Goal: Communication & Community: Answer question/provide support

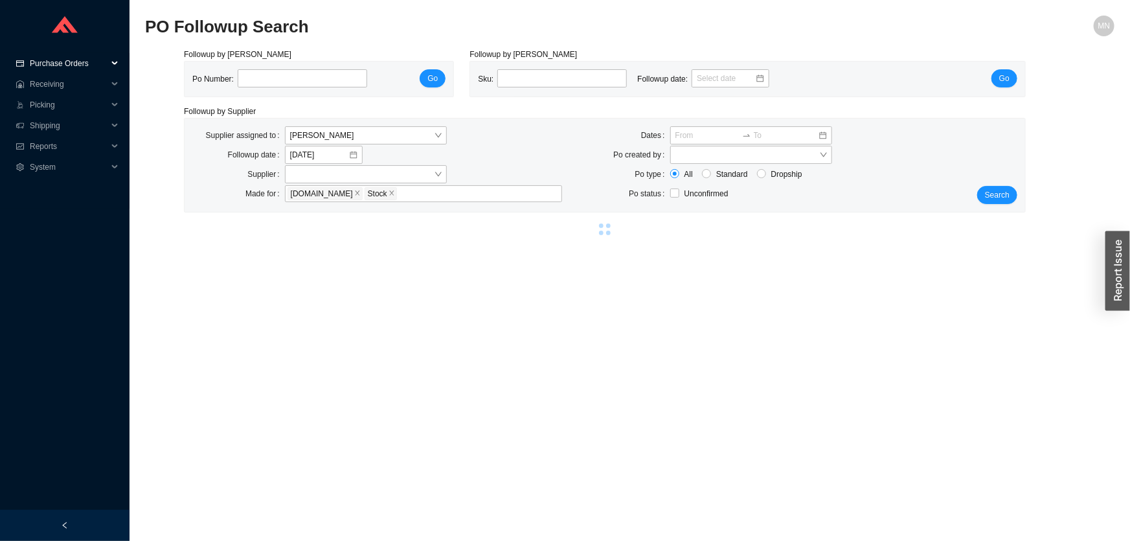
click at [62, 67] on span "Purchase Orders" at bounding box center [69, 63] width 78 height 21
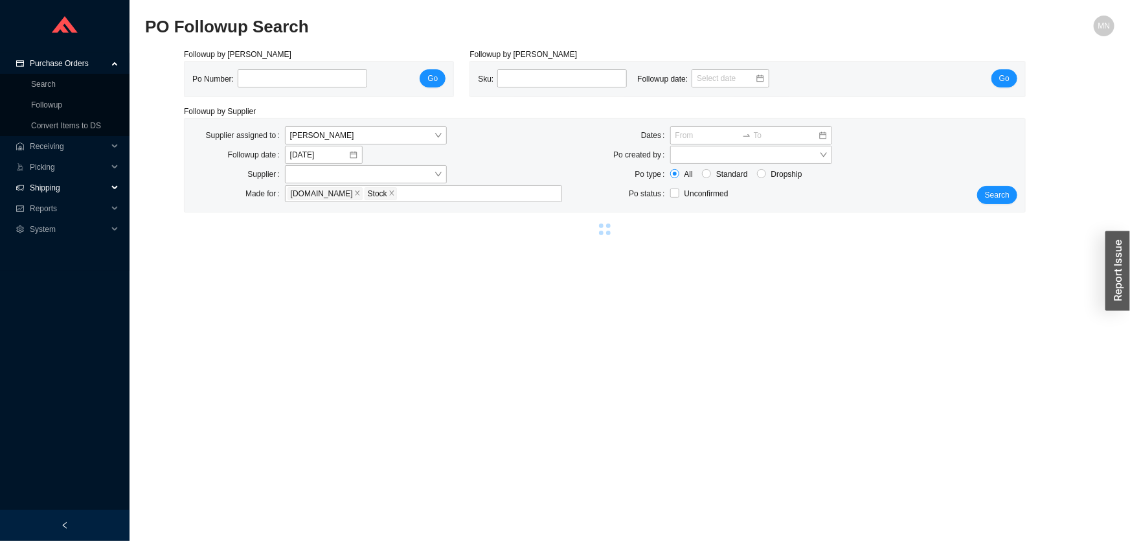
click at [56, 188] on span "Shipping" at bounding box center [69, 187] width 78 height 21
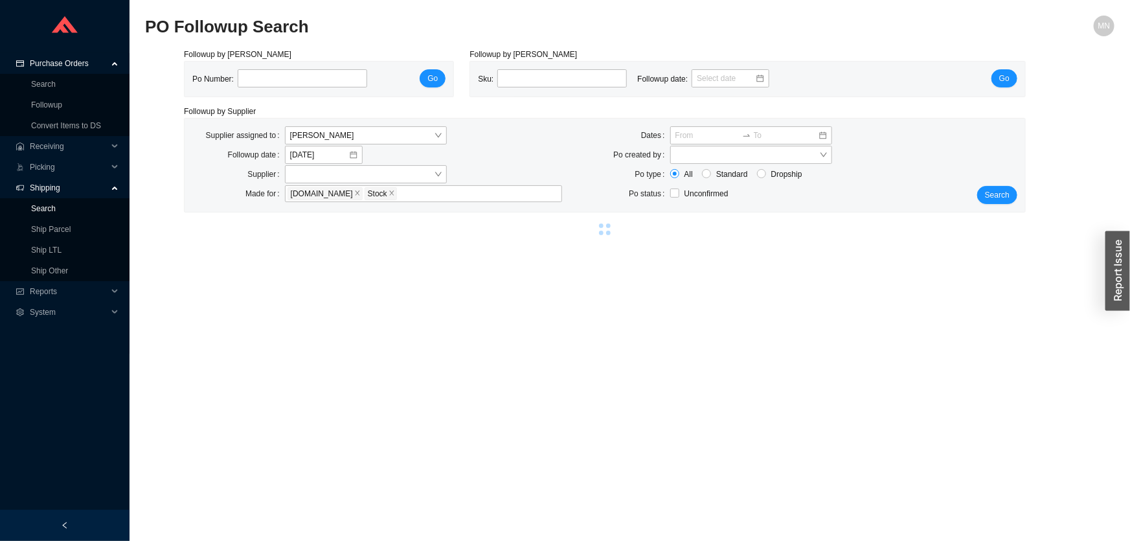
click at [56, 207] on link "Search" at bounding box center [43, 208] width 25 height 9
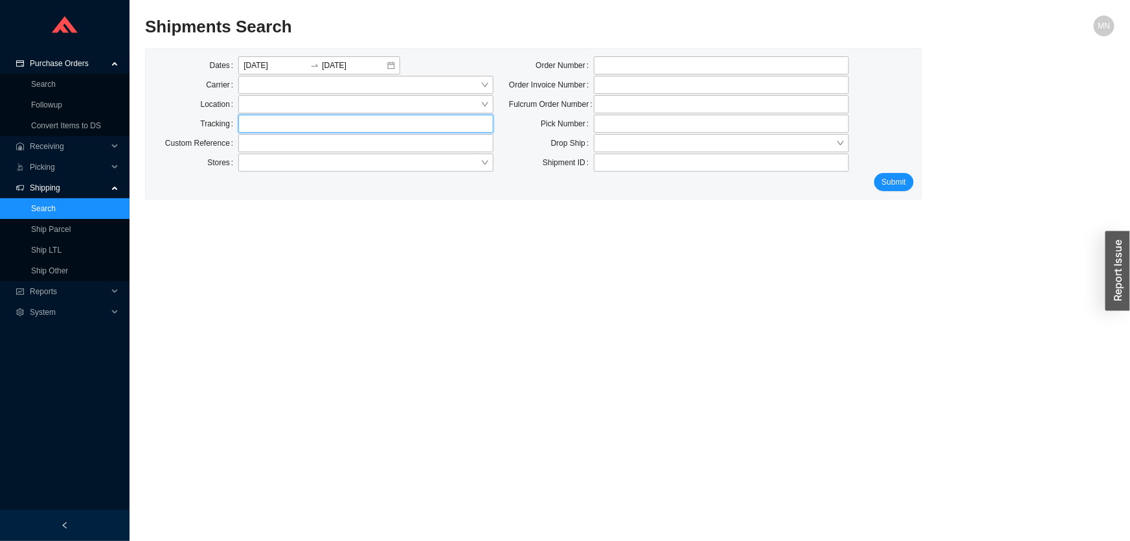
click at [256, 121] on input "text" at bounding box center [365, 124] width 255 height 18
paste input "042-8103850"
click at [269, 87] on span at bounding box center [366, 84] width 245 height 17
type input "042-8103850"
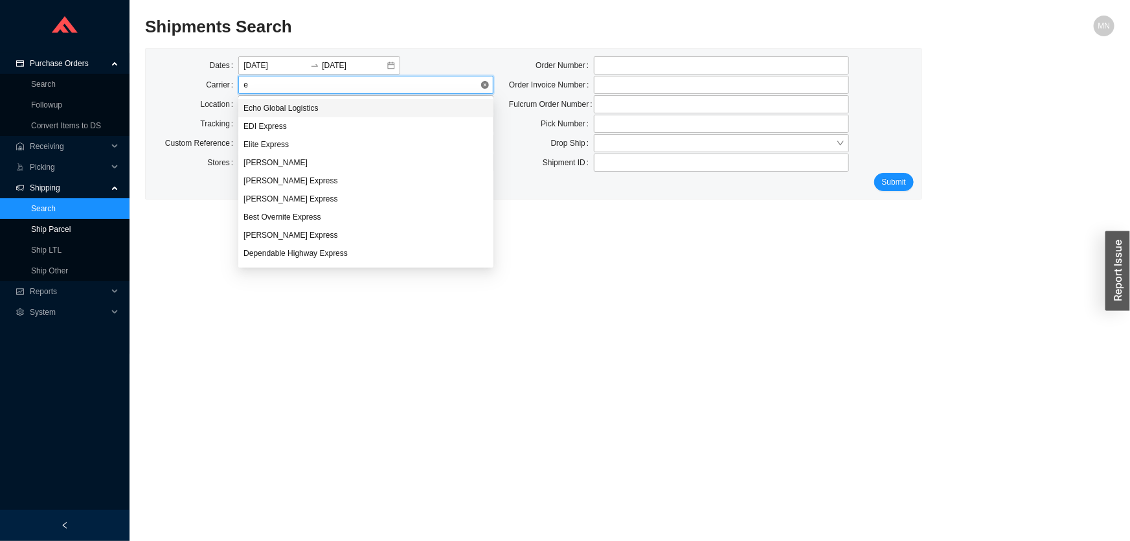
type input "es"
click at [272, 108] on div "Estes" at bounding box center [366, 108] width 245 height 12
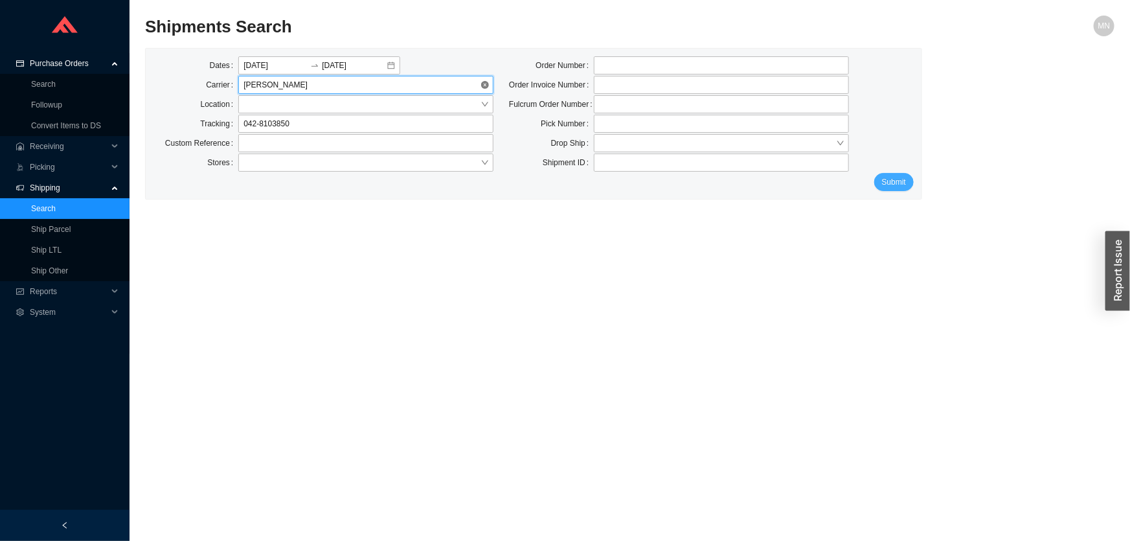
click at [902, 183] on span "Submit" at bounding box center [894, 182] width 24 height 13
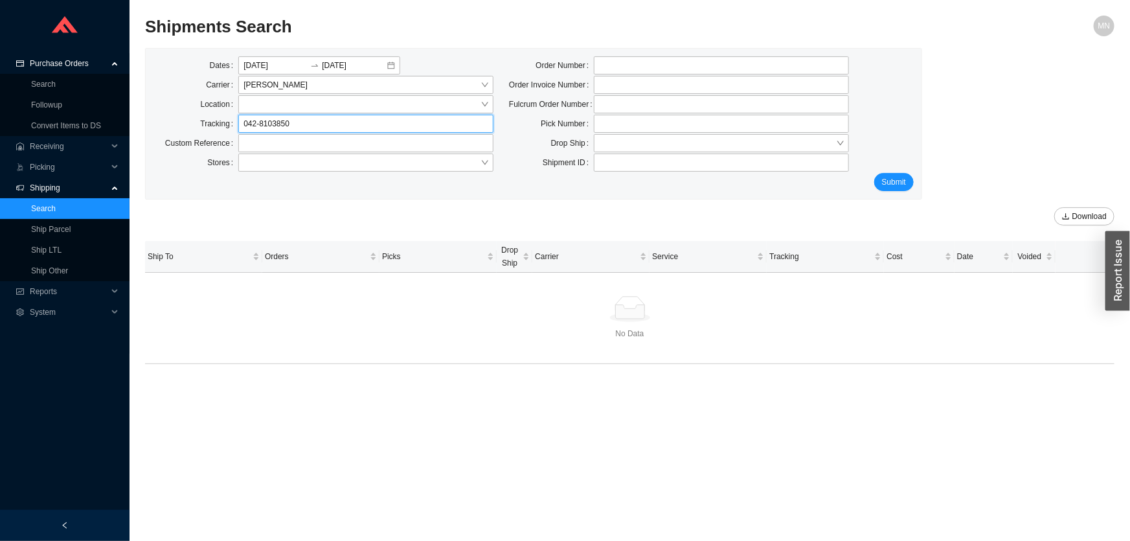
click at [258, 120] on input "042-8103850" at bounding box center [365, 124] width 255 height 18
type input "0428103850"
click at [891, 180] on span "Submit" at bounding box center [894, 182] width 24 height 13
click at [291, 69] on input "08/22/2025" at bounding box center [276, 65] width 64 height 13
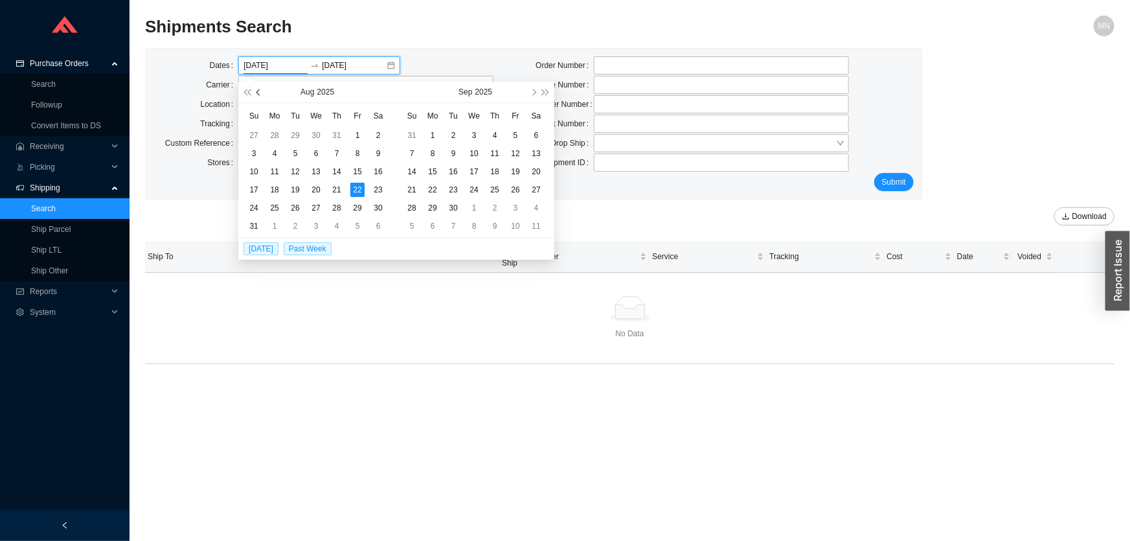
click at [258, 92] on span "button" at bounding box center [259, 92] width 6 height 6
type input "04/07/2025"
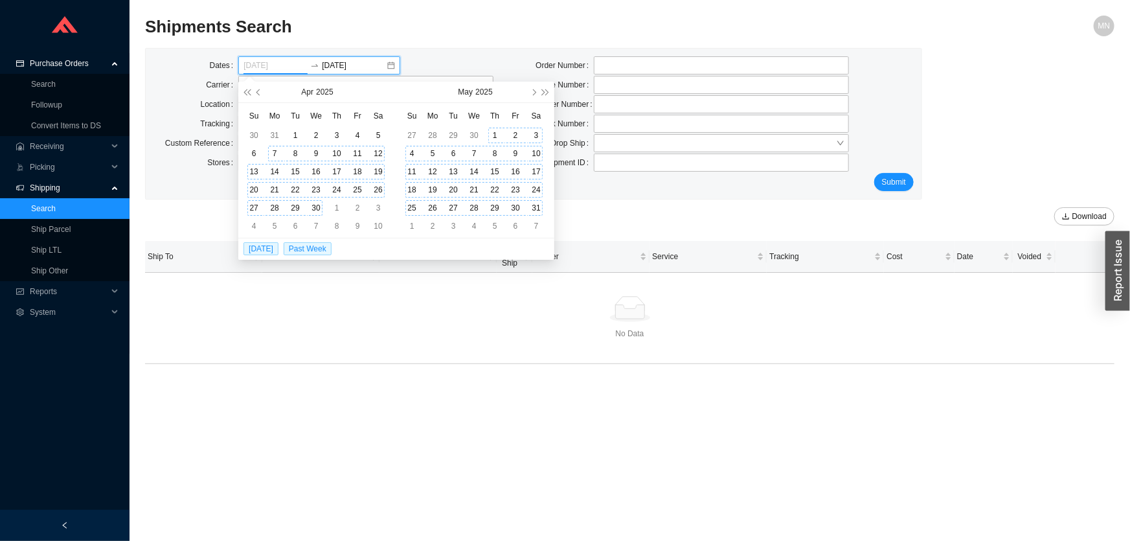
click at [273, 148] on div "7" at bounding box center [274, 153] width 14 height 14
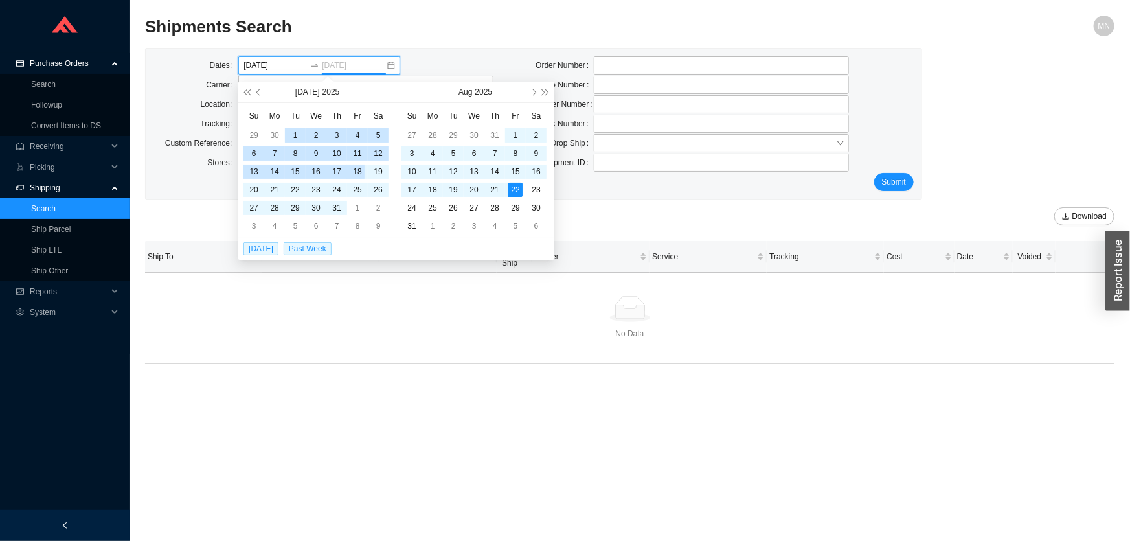
type input "08/22/2025"
click at [896, 182] on span "Submit" at bounding box center [894, 182] width 24 height 13
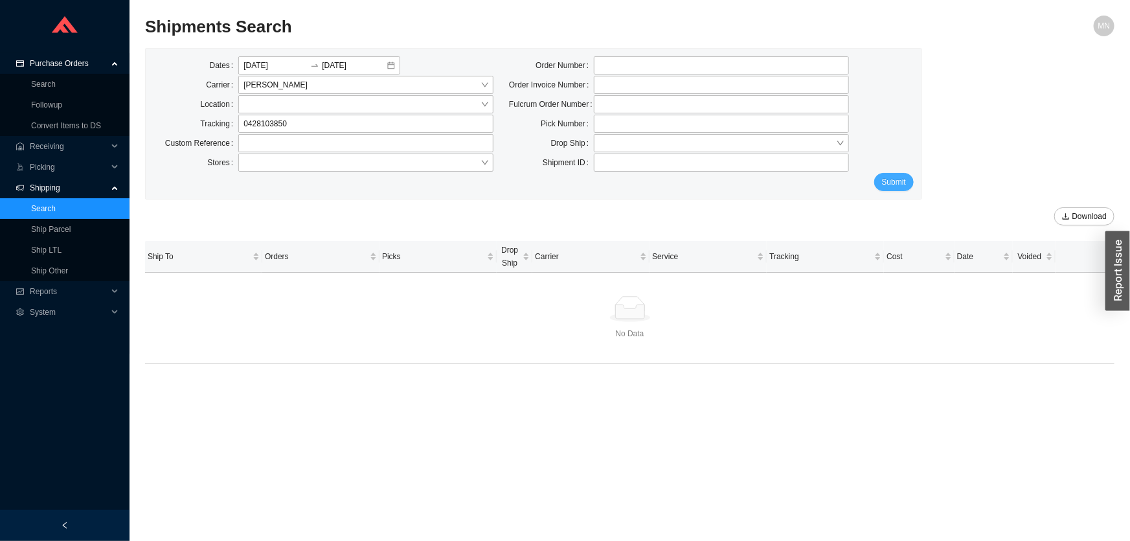
click at [898, 187] on span "Submit" at bounding box center [894, 182] width 24 height 13
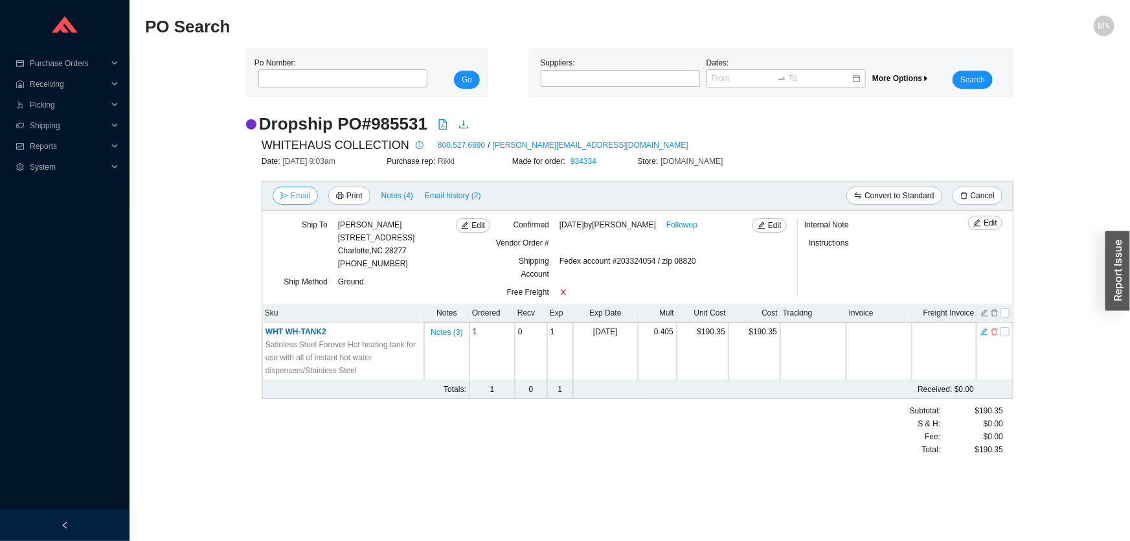
click at [301, 196] on span "Email" at bounding box center [300, 195] width 19 height 13
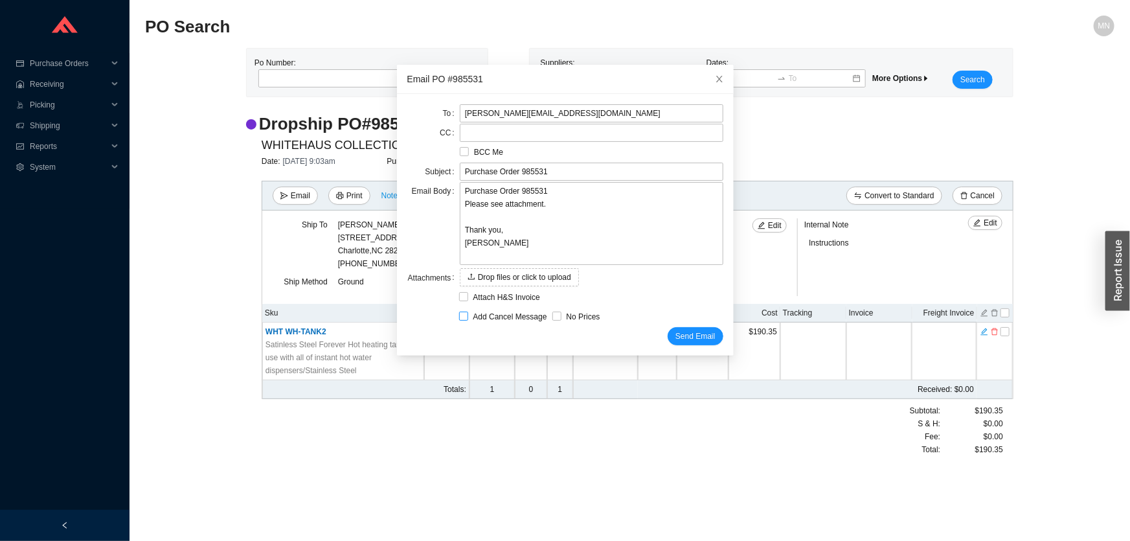
click at [497, 315] on span "Add Cancel Message" at bounding box center [510, 316] width 84 height 13
click at [468, 315] on input "Add Cancel Message" at bounding box center [463, 316] width 9 height 9
checkbox input "true"
type input "Purchase Order 985531 - PLEASE CANCEL"
type textarea "Please cancel and confirm via email. Thank you, Miri"
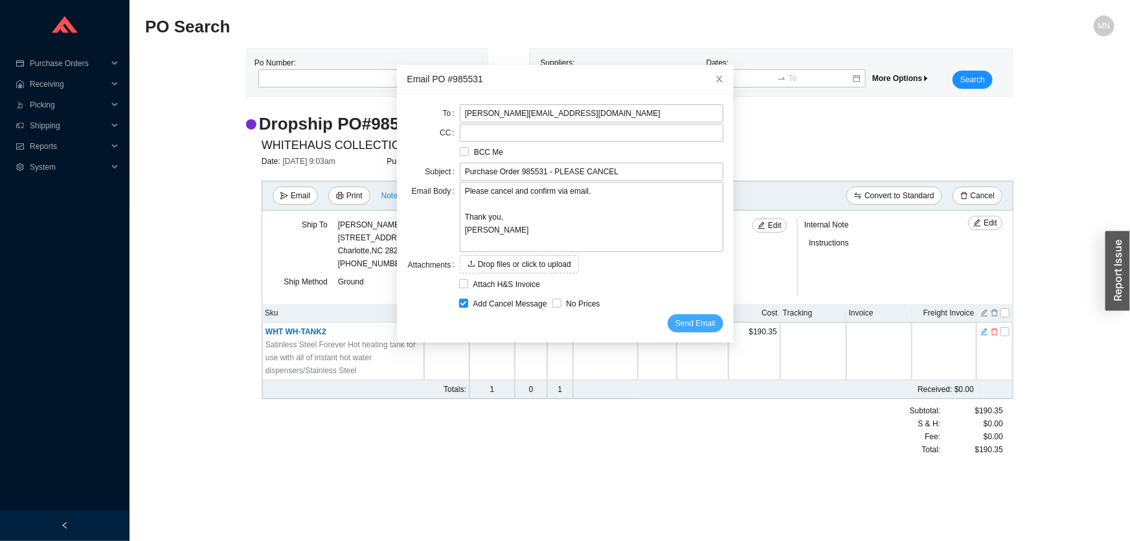
click at [676, 323] on span "Send Email" at bounding box center [696, 323] width 40 height 13
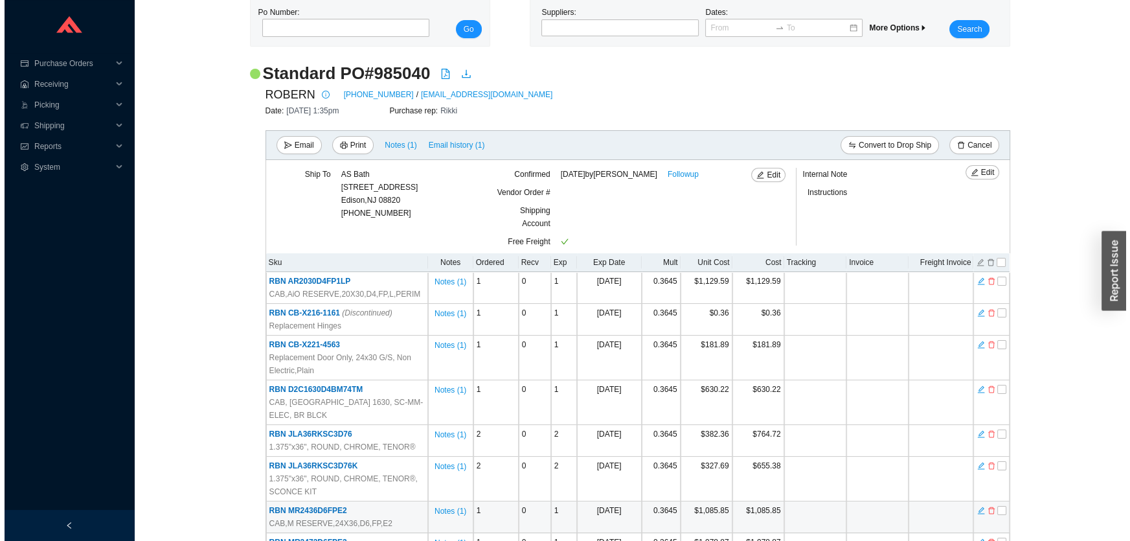
scroll to position [117, 0]
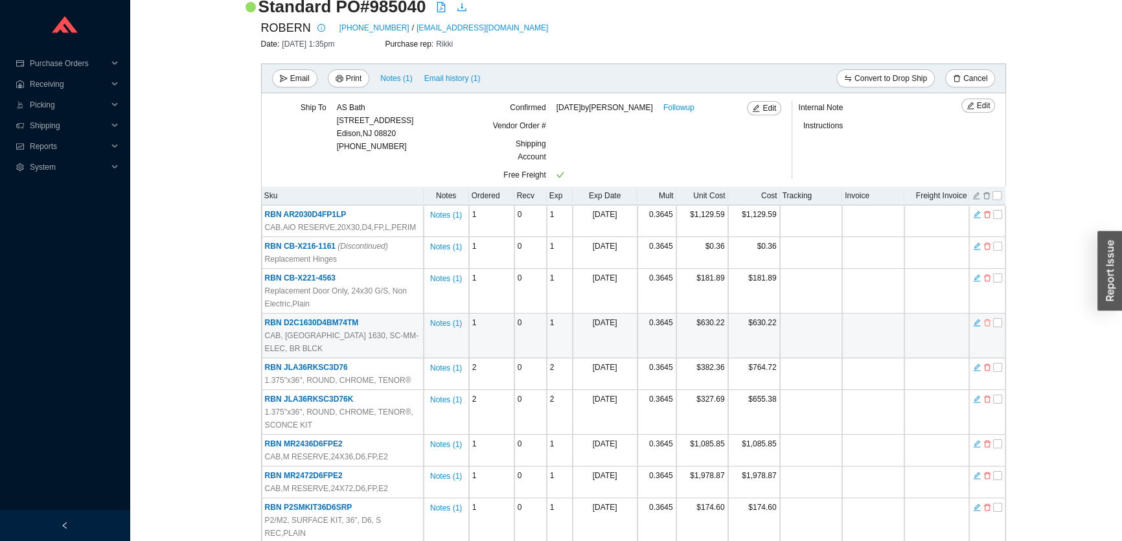
click at [988, 321] on icon "delete" at bounding box center [987, 322] width 8 height 9
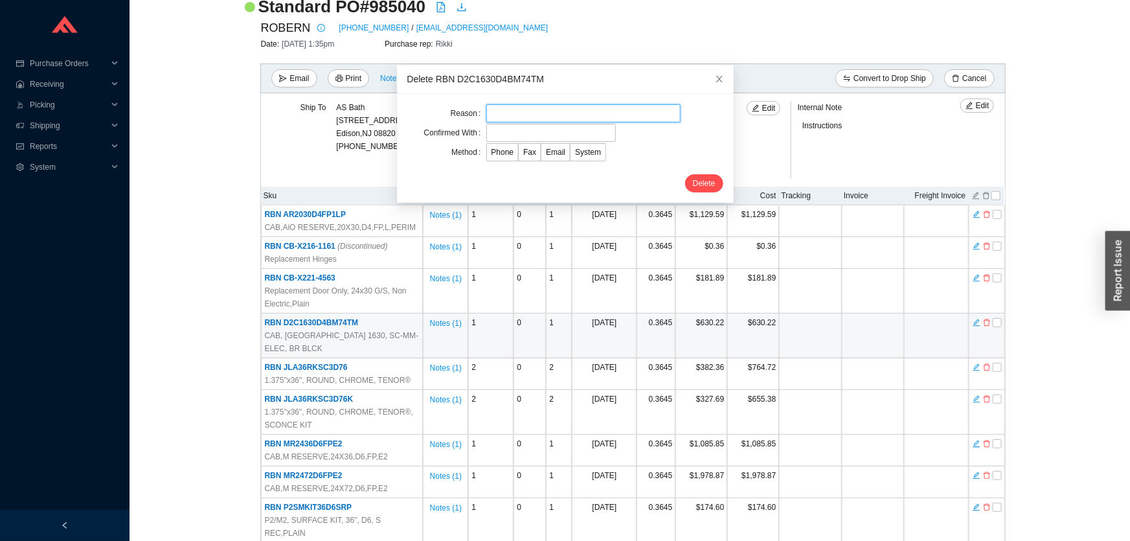
click at [507, 111] on input "text" at bounding box center [583, 113] width 194 height 18
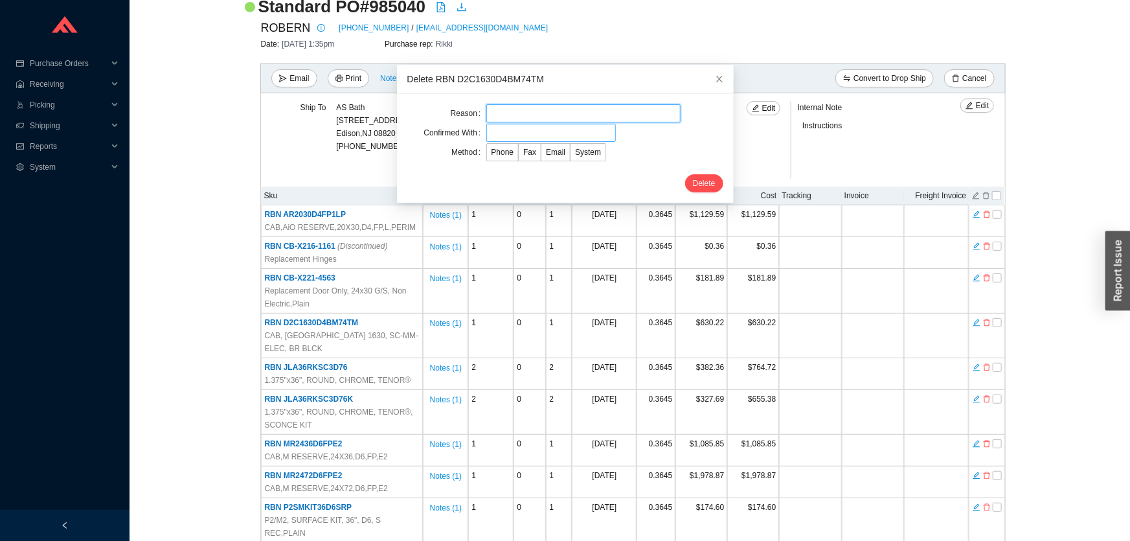
type input "cust request"
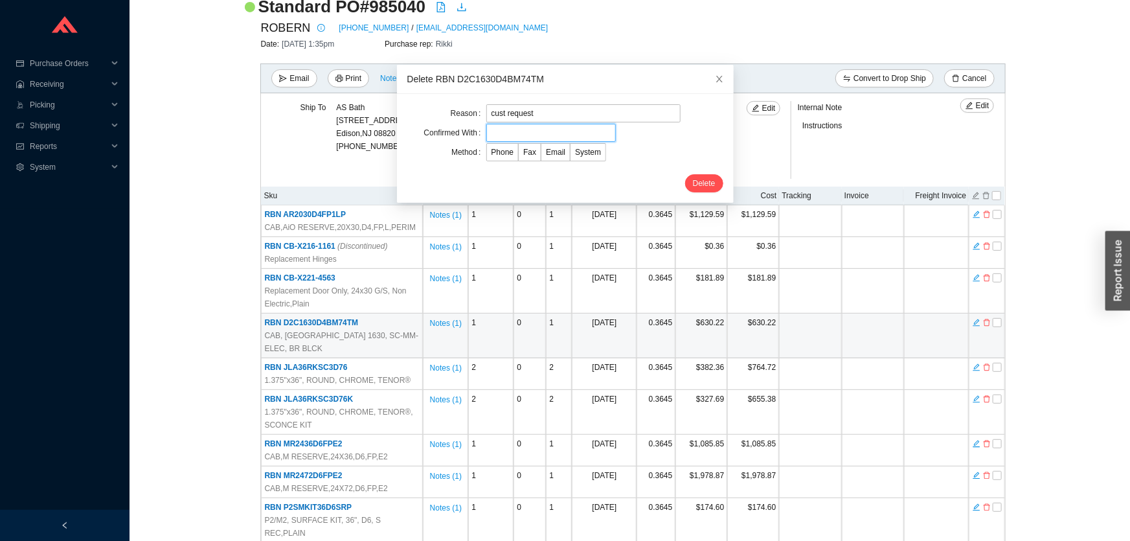
click at [532, 134] on input "text" at bounding box center [551, 133] width 130 height 18
type input "Kristin"
click at [547, 157] on label "Email" at bounding box center [555, 152] width 29 height 18
click at [541, 155] on input "Email" at bounding box center [541, 155] width 0 height 0
click at [693, 181] on span "Delete" at bounding box center [704, 183] width 23 height 13
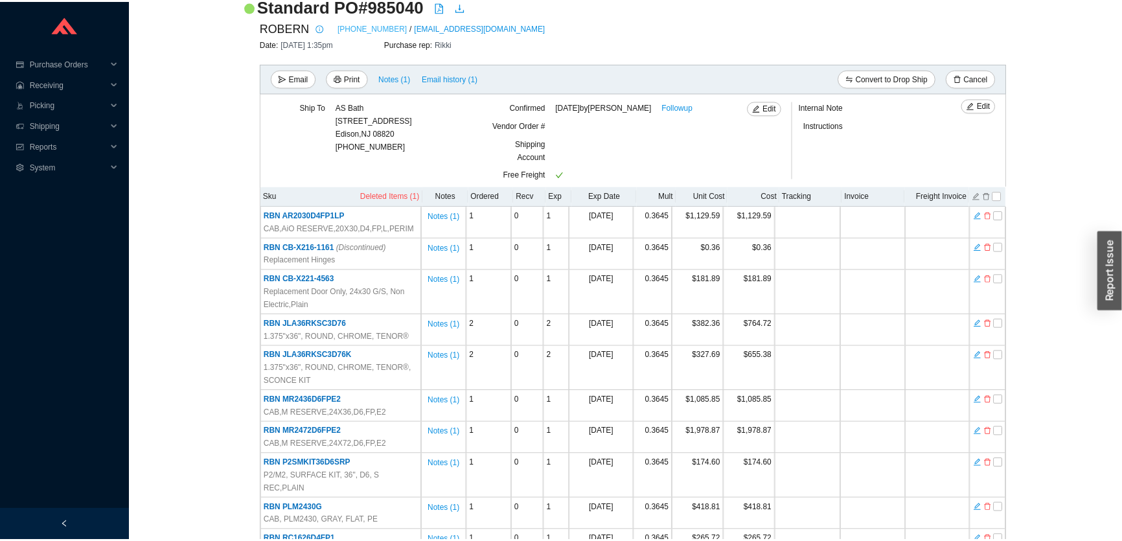
scroll to position [0, 0]
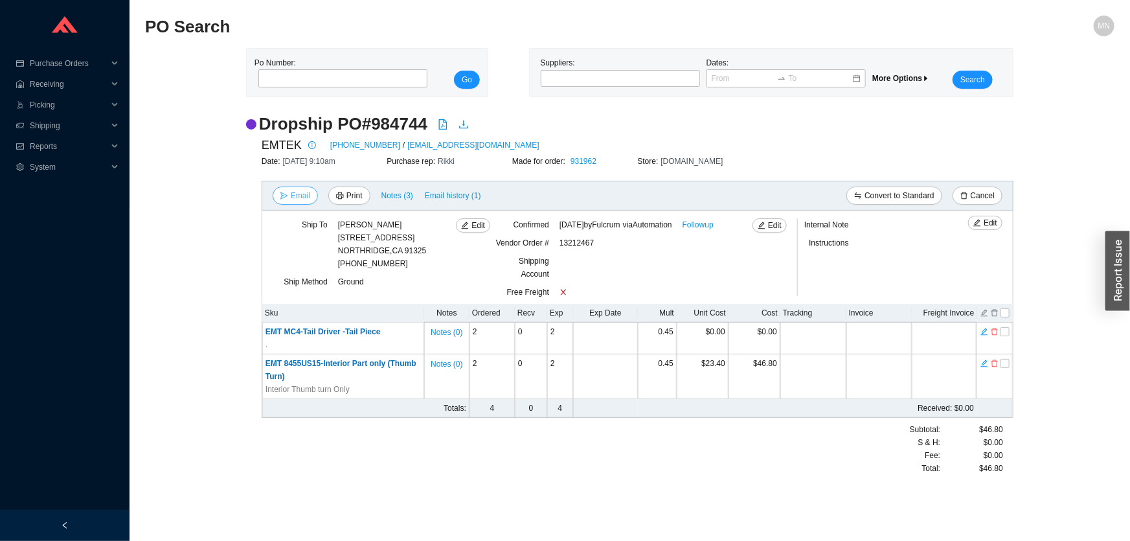
click at [309, 196] on button "Email" at bounding box center [295, 196] width 45 height 18
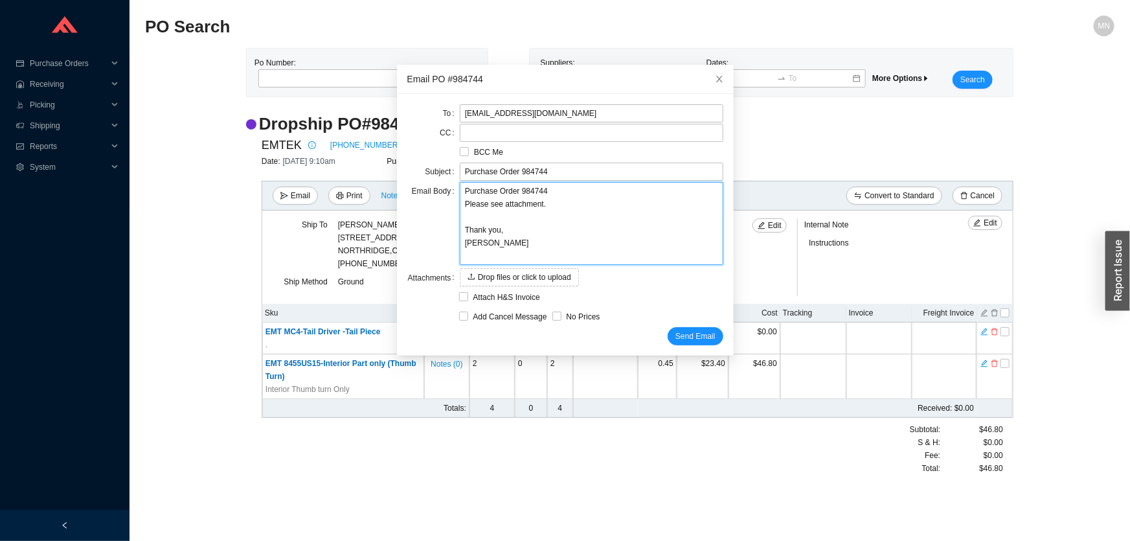
click at [552, 207] on textarea "Purchase Order 984744 Please see attachment. Thank you, Miri" at bounding box center [592, 223] width 264 height 83
drag, startPoint x: 514, startPoint y: 205, endPoint x: 440, endPoint y: 205, distance: 73.8
click at [440, 205] on div "Email Body Purchase Order 984744 Please see attachment. Thank you, Miri" at bounding box center [565, 224] width 316 height 85
type textarea "Purchase Order 984744 T Thank you, Miri"
type textarea "Purchase Order 984744 Ta Thank you, Miri"
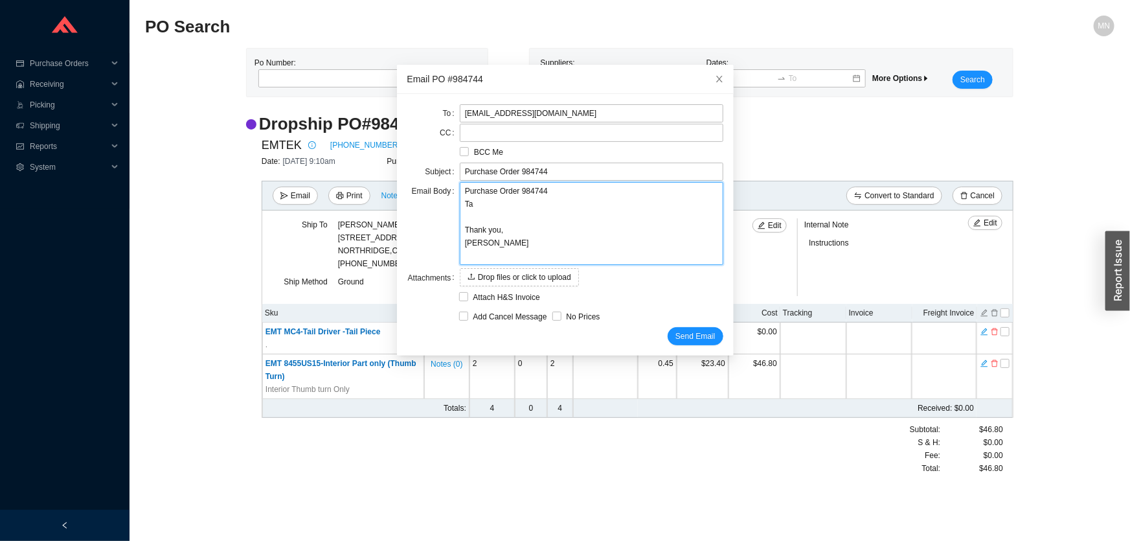
type textarea "Purchase Order 984744 Tai Thank you, Miri"
type textarea "Purchase Order 984744 Tail Thank you, Miri"
type textarea "Purchase Order 984744 Tail P Thank you, Miri"
type textarea "Purchase Order 984744 Tail Pi Thank you, Miri"
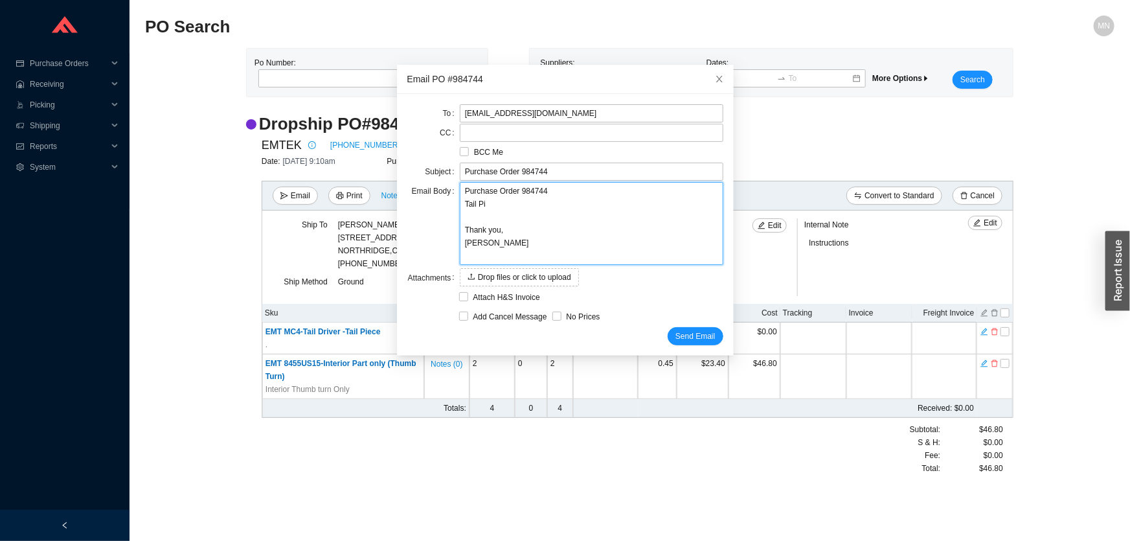
type textarea "Purchase Order 984744 Tail Pie Thank you, Miri"
type textarea "Purchase Order 984744 Tail Piec Thank you, Miri"
type textarea "Purchase Order 984744 Tail Piece Thank you, Miri"
type textarea "Purchase Order 984744 Tail Piece is Thank you, Miri"
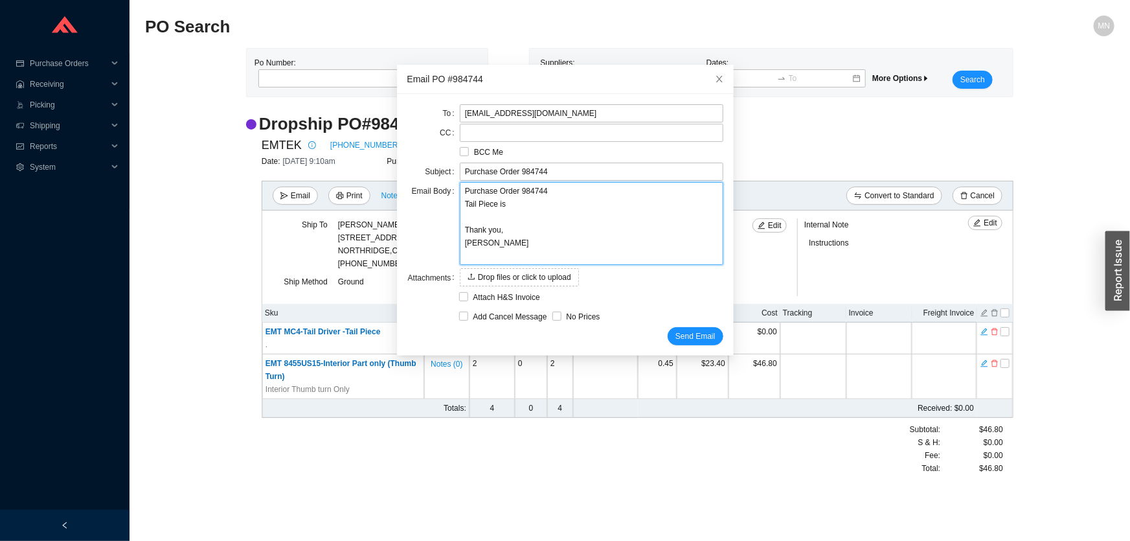
type textarea "Purchase Order 984744 Tail Piece is Thank you, Miri"
type textarea "Purchase Order 984744 Tail Piece is f Thank you, Miri"
type textarea "Purchase Order 984744 Tail Piece is fo Thank you, Miri"
type textarea "Purchase Order 984744 Tail Piece is for Thank you, Miri"
type textarea "Purchase Order 984744 Tail Piece is for a Thank you, Miri"
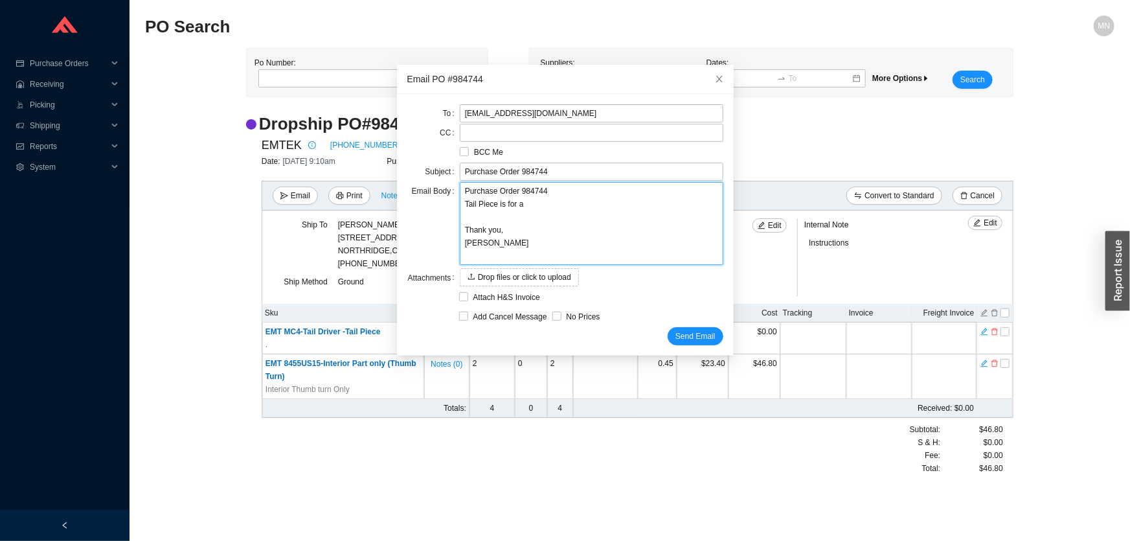
type textarea "Purchase Order 984744 Tail Piece is for a Thank you, Miri"
type textarea "Purchase Order 984744 Tail Piece is for a 8 Thank you, Miri"
type textarea "Purchase Order 984744 Tail Piece is for a 84 Thank you, Miri"
type textarea "Purchase Order 984744 Tail Piece is for a 845 Thank you, Miri"
type textarea "Purchase Order 984744 Tail Piece is for a 8455 Thank you, Miri"
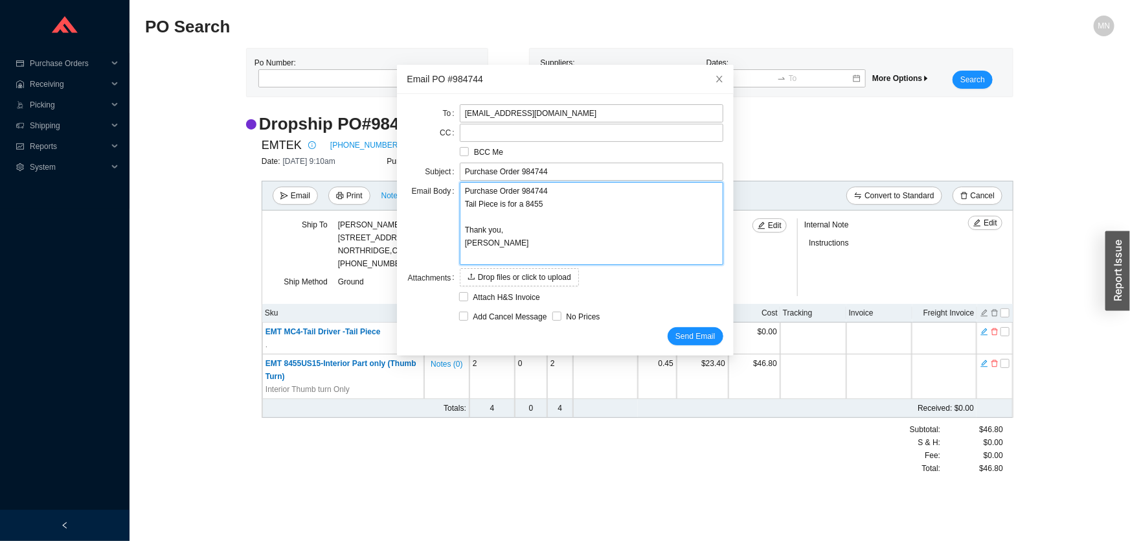
type textarea "Purchase Order 984744 Tail Piece is for a 8455 Thank you, Miri"
type textarea "Purchase Order 984744 Tail Piece is for a 8455 U Thank you, Miri"
type textarea "Purchase Order 984744 Tail Piece is for a 8455 US Thank you, Miri"
type textarea "Purchase Order 984744 Tail Piece is for a 8455 US 1 Thank you, Miri"
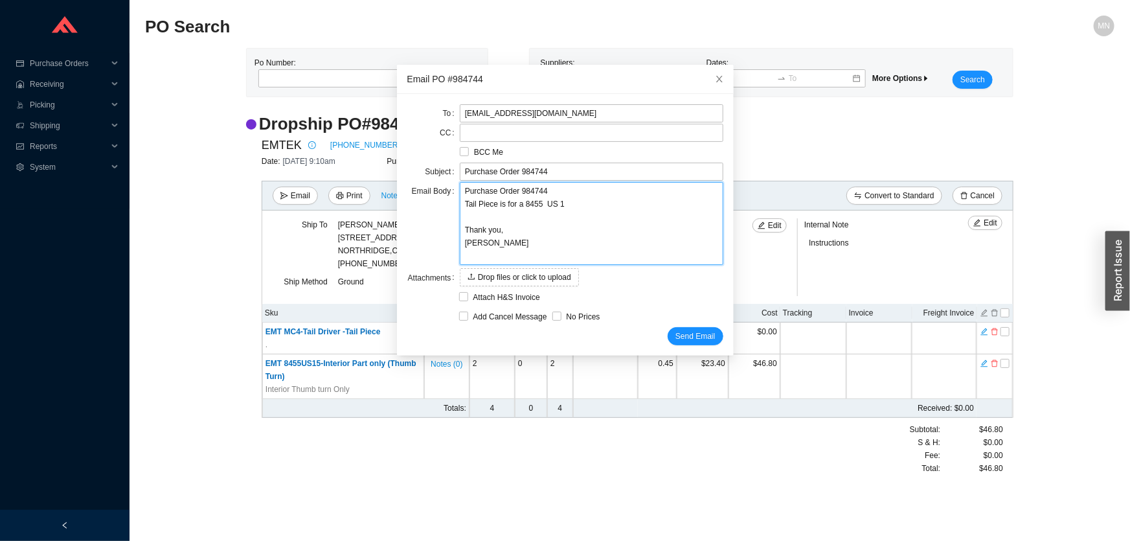
type textarea "Purchase Order 984744 Tail Piece is for a 8455 US 15 Thank you, Miri"
click at [538, 203] on textarea "Purchase Order 984744 Tail Piece is for a 8455 US 15 Thank you, Miri" at bounding box center [592, 223] width 264 height 83
type textarea "Purchase Order 984744 Tail Piece is for a 8455 US 15 Thank you, Miri"
click at [550, 207] on textarea "Purchase Order 984744 Tail Piece is for a 8455 US 15 Thank you, Miri" at bounding box center [592, 223] width 264 height 83
type textarea "Purchase Order 984744 Tail Piece is for a 8455 US15 Thank you, Miri"
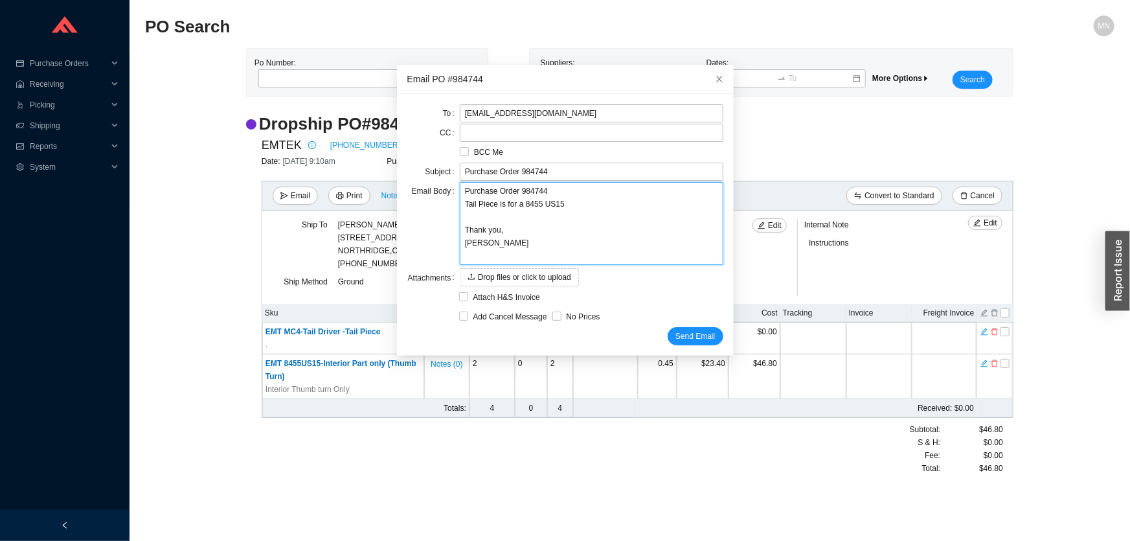
click at [558, 207] on textarea "Purchase Order 984744 Tail Piece is for a 8455 US15 Thank you, Miri" at bounding box center [592, 223] width 264 height 83
type textarea "Purchase Order 984744 Tail Piece is for a 8455 US15 Thank you, Miri"
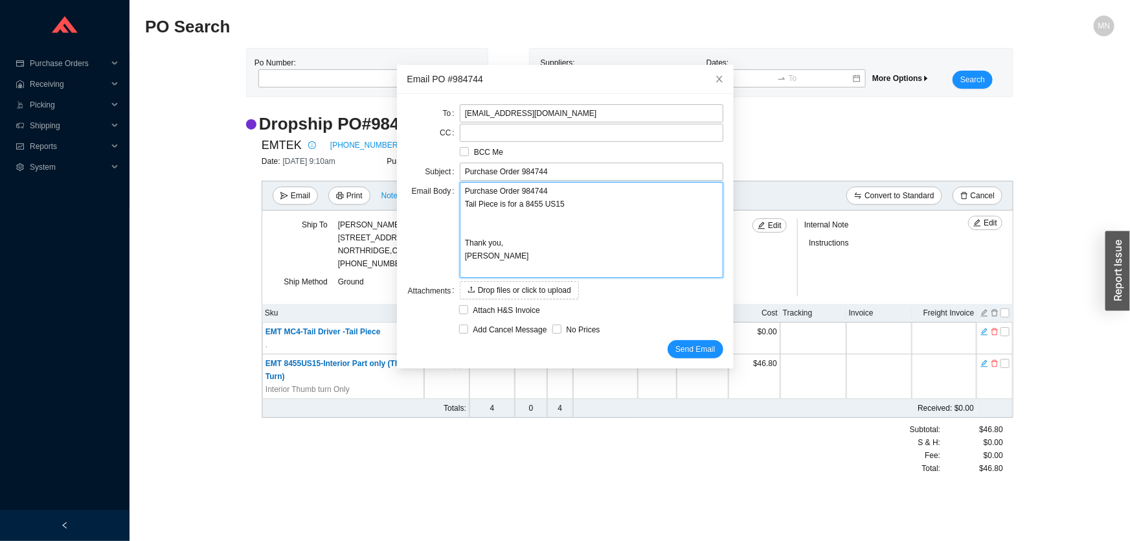
type textarea "Purchase Order 984744 Tail Piece is for a 8455 US15 T Thank you, Miri"
type textarea "Purchase Order 984744 Tail Piece is for a 8455 US15 Thank you, Miri"
type textarea "Purchase Order 984744 Tail Piece is for a 8455 US15 D Thank you, Miri"
type textarea "Purchase Order 984744 Tail Piece is for a 8455 US15 Do Thank you, Miri"
type textarea "Purchase Order 984744 Tail Piece is for a 8455 US15 Doo Thank you, Miri"
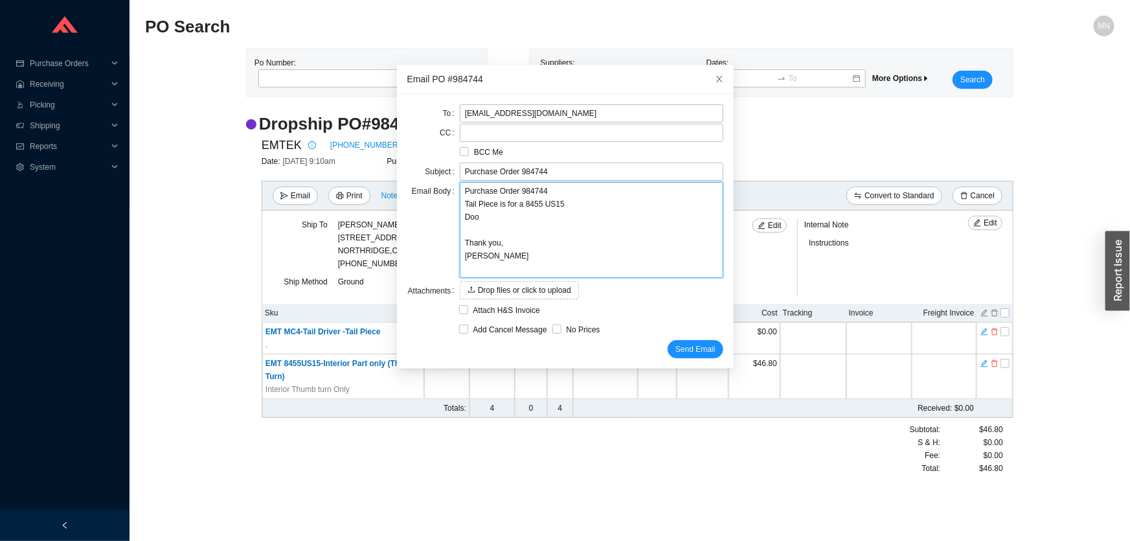
type textarea "Purchase Order 984744 Tail Piece is for a 8455 US15 Door Thank you, Miri"
type textarea "Purchase Order 984744 Tail Piece is for a 8455 US15 Door t Thank you, Miri"
type textarea "Purchase Order 984744 Tail Piece is for a 8455 US15 Door th Thank you, Miri"
type textarea "Purchase Order 984744 Tail Piece is for a 8455 US15 Door thic Thank you, Miri"
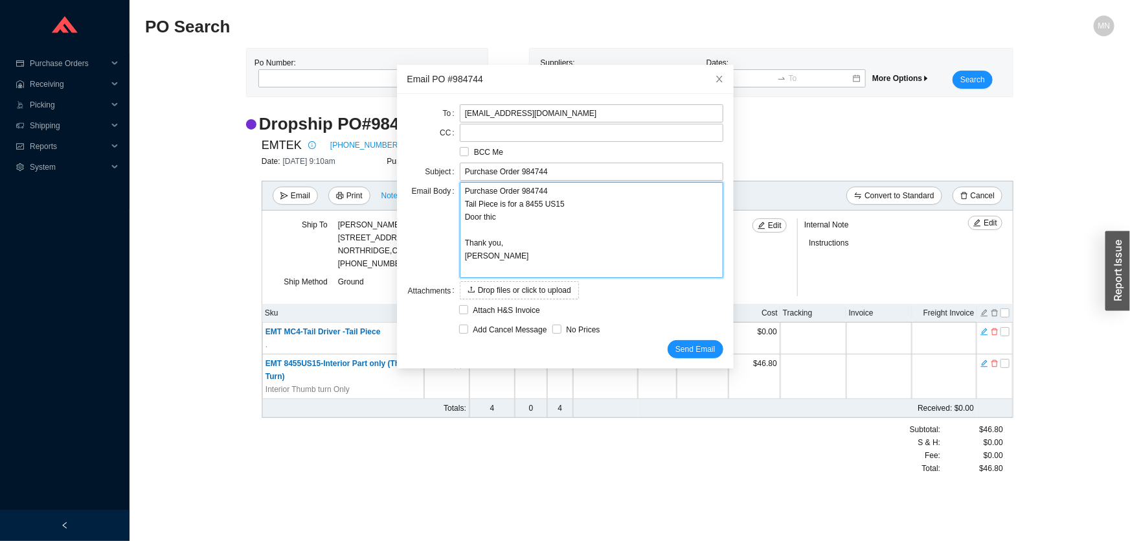
type textarea "Purchase Order 984744 Tail Piece is for a 8455 US15 Door thick Thank you, Miri"
type textarea "Purchase Order 984744 Tail Piece is for a 8455 US15 Door thickne Thank you, Miri"
type textarea "Purchase Order 984744 Tail Piece is for a 8455 US15 Door thicknes Thank you, Mi…"
type textarea "Purchase Order 984744 Tail Piece is for a 8455 US15 Door thickness Thank you, M…"
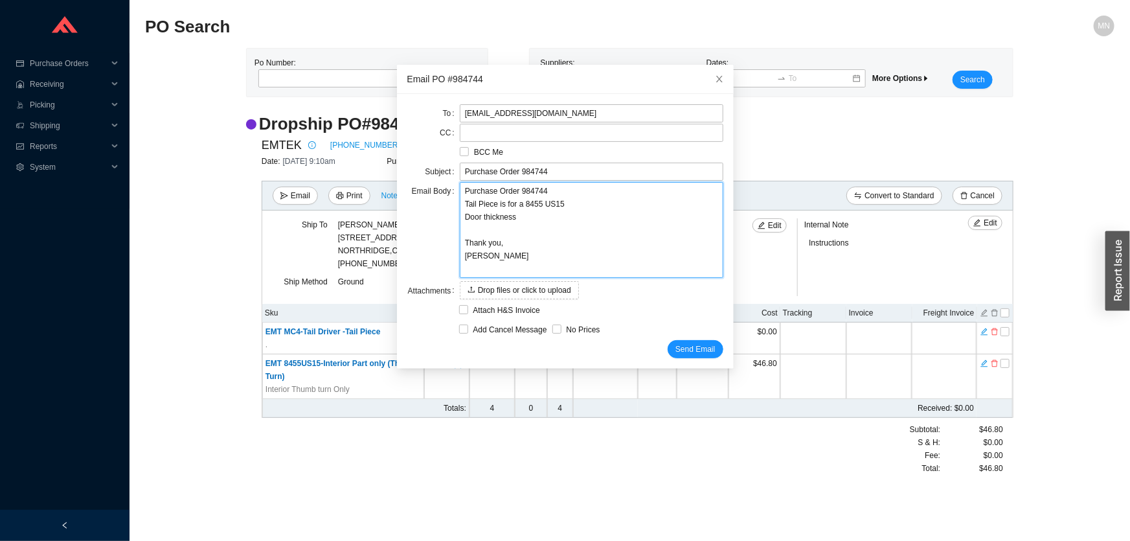
type textarea "Purchase Order 984744 Tail Piece is for a 8455 US15 Door thickness 1 Thank you,…"
type textarea "Purchase Order 984744 Tail Piece is for a 8455 US15 Door thickness 1 3 Thank yo…"
type textarea "Purchase Order 984744 Tail Piece is for a 8455 US15 Door thickness 1 3/ Thank y…"
type textarea "Purchase Order 984744 Tail Piece is for a 8455 US15 Door thickness 1 3/4 Thank …"
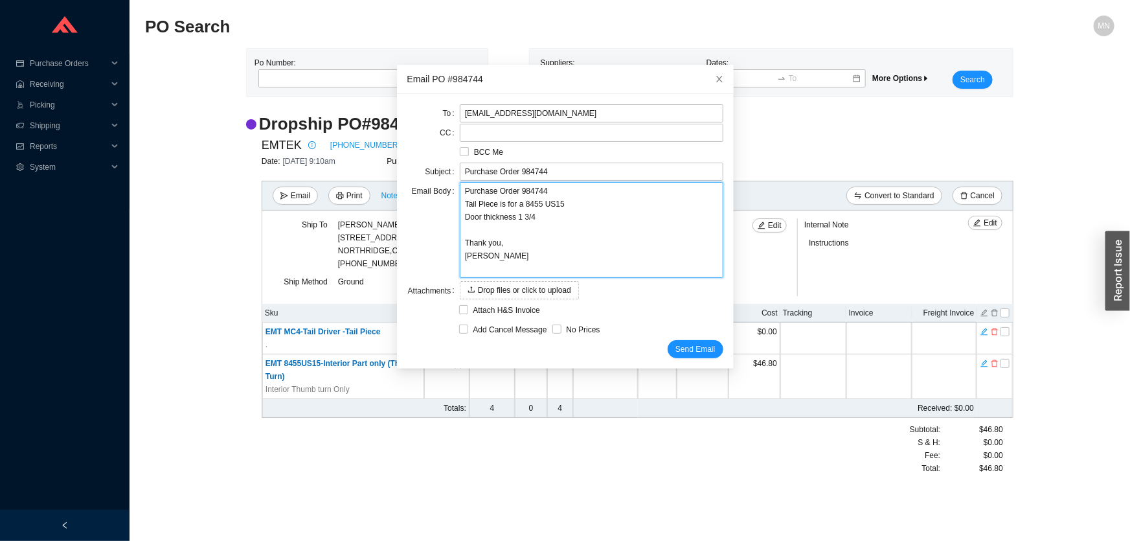
type textarea "Purchase Order 984744 Tail Piece is for a 8455 US15 Door thickness 1 3/4" Thank…"
drag, startPoint x: 547, startPoint y: 227, endPoint x: 457, endPoint y: 203, distance: 93.2
click at [460, 203] on textarea "Purchase Order 984744 Tail Piece is for a 8455 US15 Door thickness 1 3/4" Thank…" at bounding box center [592, 230] width 264 height 96
click at [494, 231] on textarea "Purchase Order 984744 Tail Piece is for a 8455 US15 Door thickness 1 3/4" Thank…" at bounding box center [592, 230] width 264 height 96
type textarea "Purchase Order 984744 Tail Piece is for a 8455 US15 Door thickness 1 3/4" Thank…"
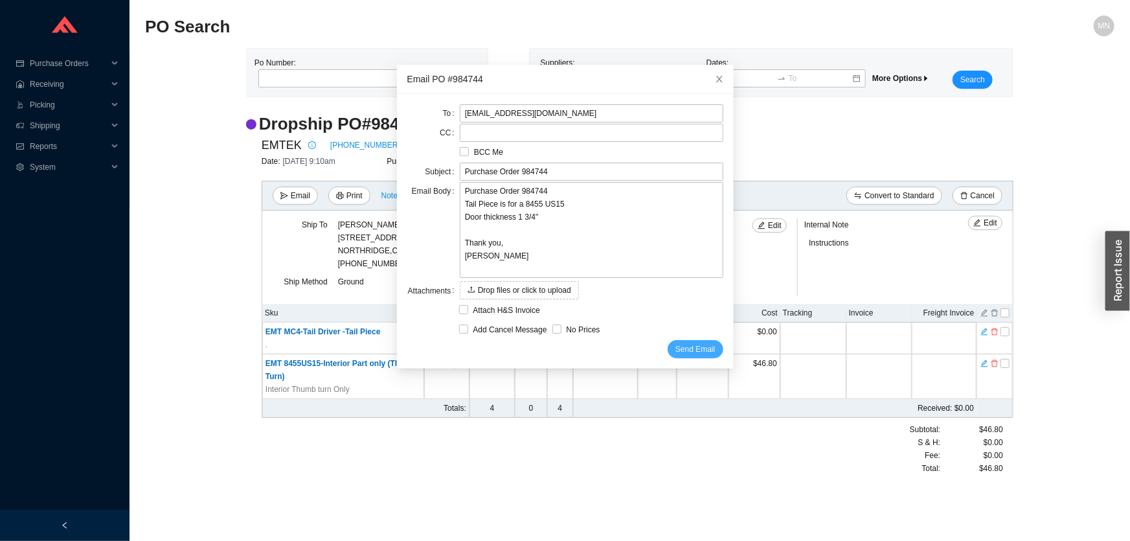
click at [681, 348] on span "Send Email" at bounding box center [696, 349] width 40 height 13
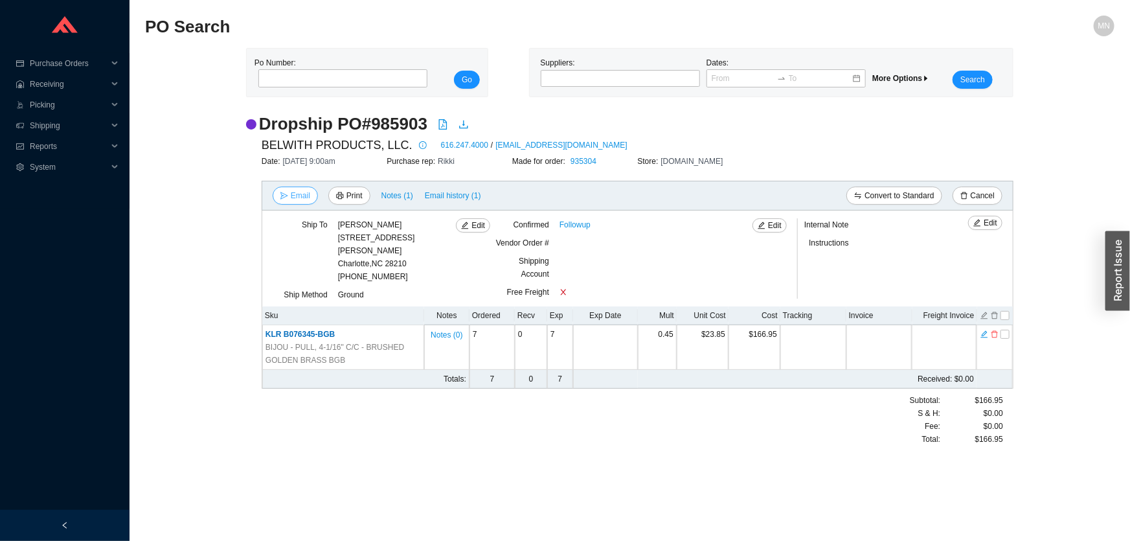
click at [291, 192] on span "Email" at bounding box center [300, 195] width 19 height 13
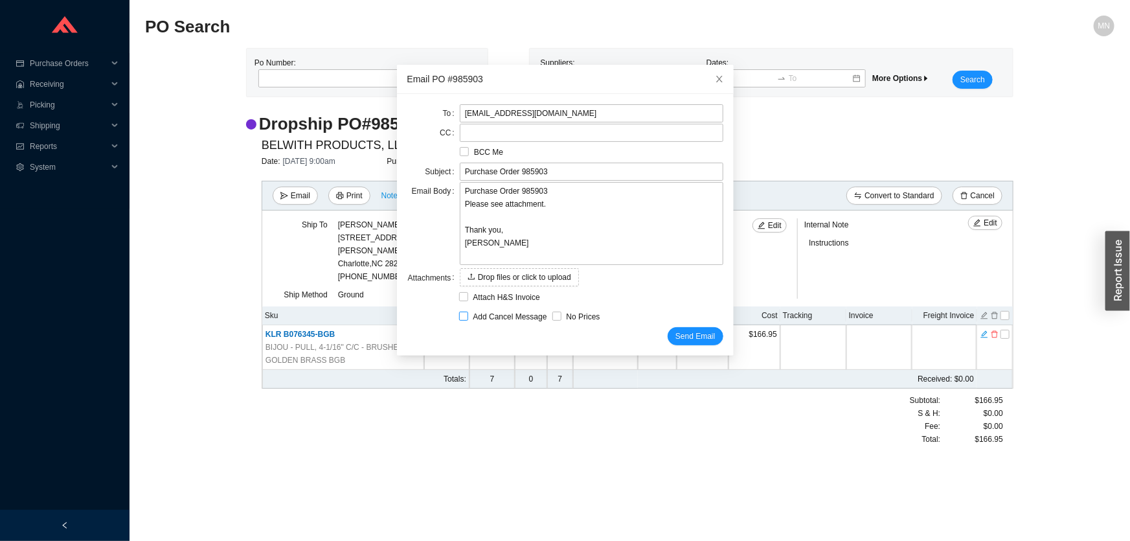
click at [515, 315] on span "Add Cancel Message" at bounding box center [510, 316] width 84 height 13
click at [468, 315] on input "Add Cancel Message" at bounding box center [463, 316] width 9 height 9
checkbox input "true"
type input "Purchase Order 985903 - PLEASE CANCEL"
type textarea "Please cancel and confirm via email. Thank you, [PERSON_NAME]"
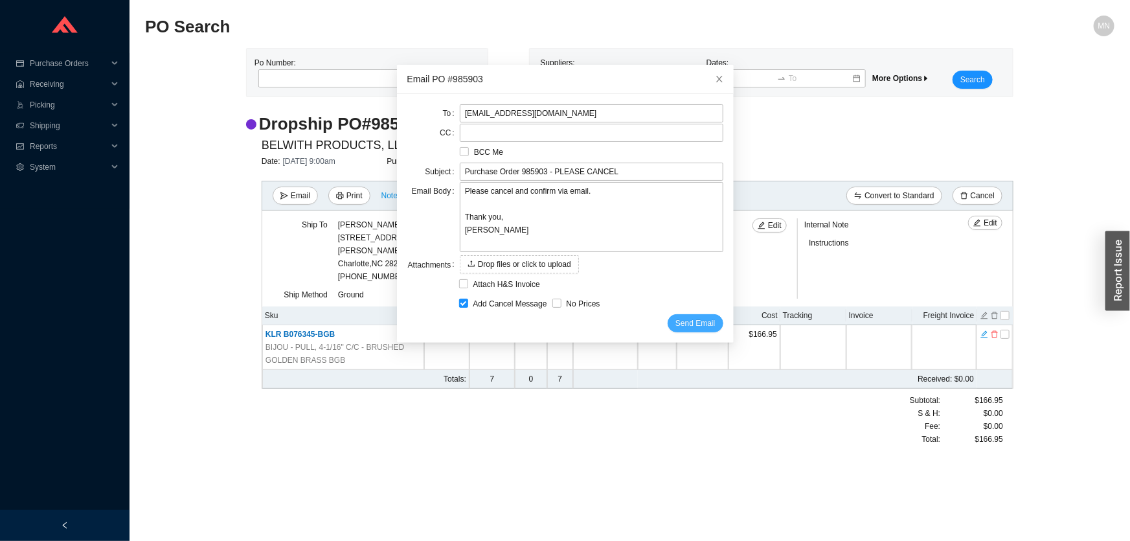
click at [676, 317] on span "Send Email" at bounding box center [696, 323] width 40 height 13
